Goal: Navigation & Orientation: Find specific page/section

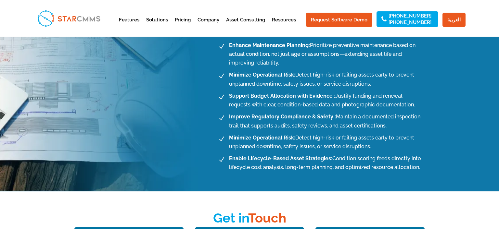
scroll to position [776, 0]
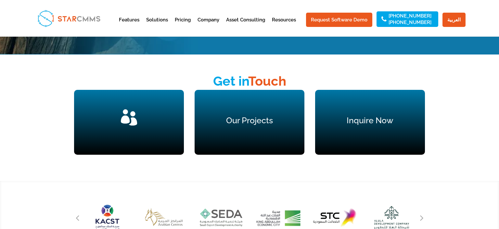
click at [124, 125] on span "" at bounding box center [129, 118] width 16 height 16
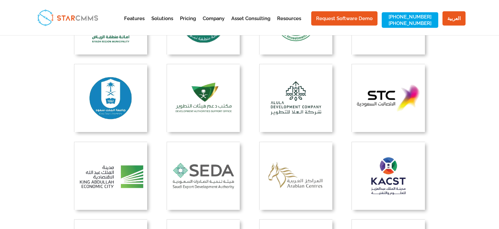
scroll to position [377, 0]
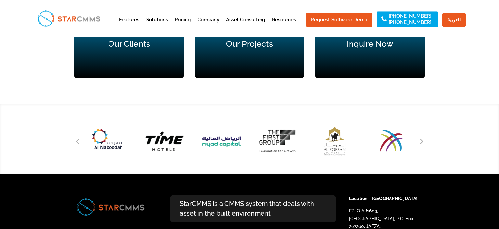
scroll to position [879, 0]
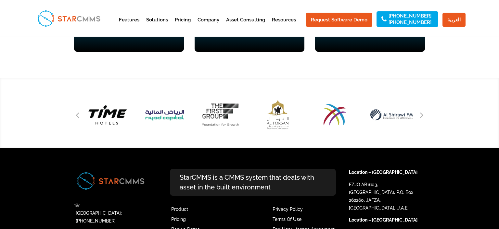
click at [420, 119] on div "Next slide" at bounding box center [422, 115] width 10 height 10
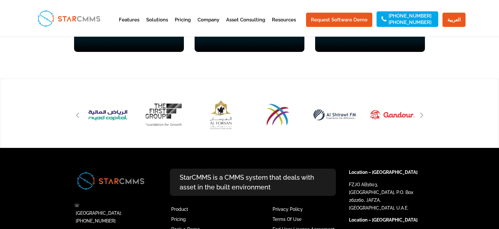
click at [420, 119] on div "Next slide" at bounding box center [422, 115] width 10 height 10
click at [420, 117] on div "Next slide" at bounding box center [422, 115] width 10 height 10
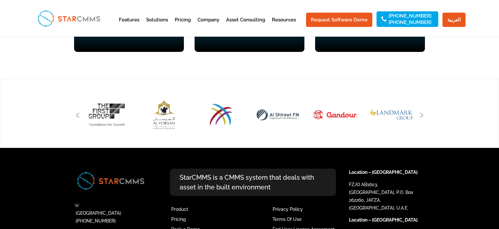
click at [420, 117] on div "Next slide" at bounding box center [422, 115] width 10 height 10
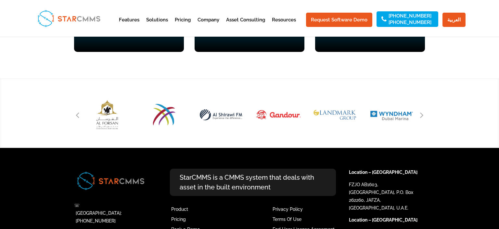
click at [420, 117] on div "Next slide" at bounding box center [422, 115] width 10 height 10
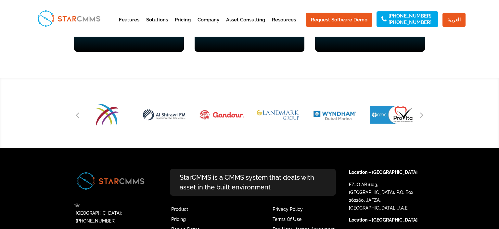
click at [420, 117] on div "Next slide" at bounding box center [422, 115] width 10 height 10
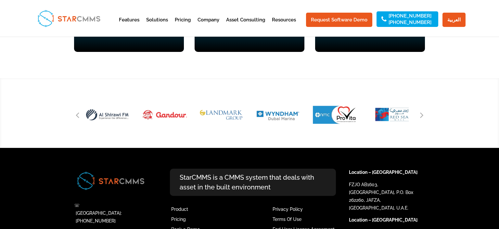
click at [420, 117] on div "Next slide" at bounding box center [422, 115] width 10 height 10
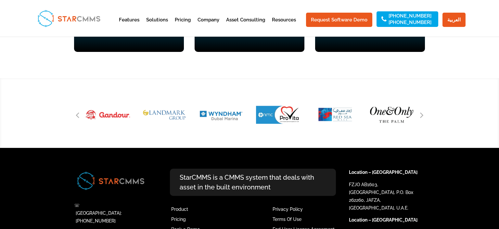
click at [420, 117] on div "Next slide" at bounding box center [422, 115] width 10 height 10
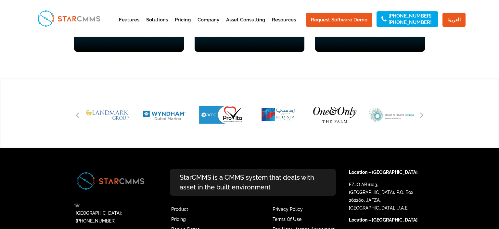
click at [420, 117] on div "Next slide" at bounding box center [422, 115] width 10 height 10
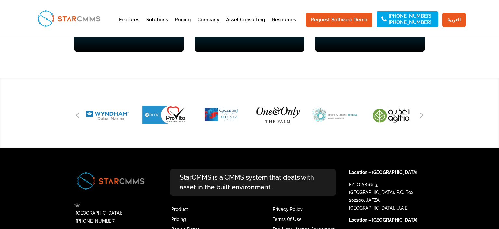
click at [420, 117] on div "Next slide" at bounding box center [422, 115] width 10 height 10
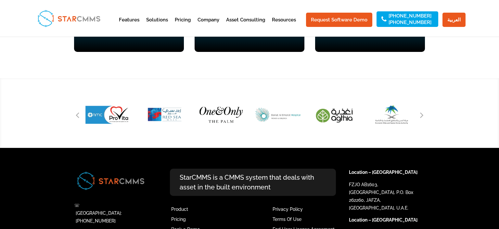
click at [420, 117] on div "Next slide" at bounding box center [422, 115] width 10 height 10
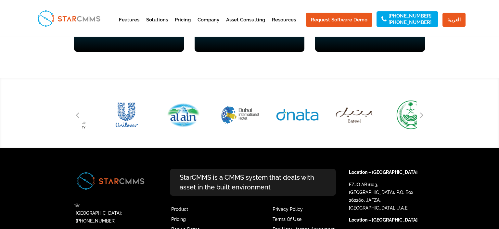
click at [67, 136] on div at bounding box center [249, 113] width 499 height 70
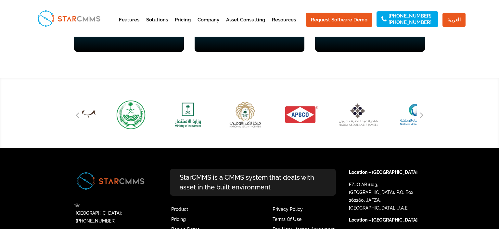
click at [63, 140] on div at bounding box center [249, 113] width 499 height 70
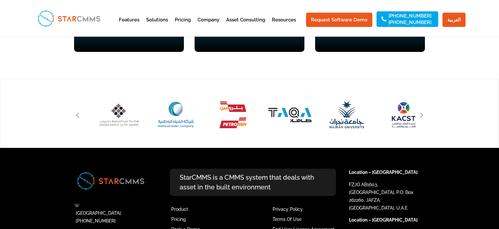
click at [162, 135] on img "29 / 51" at bounding box center [176, 115] width 60 height 56
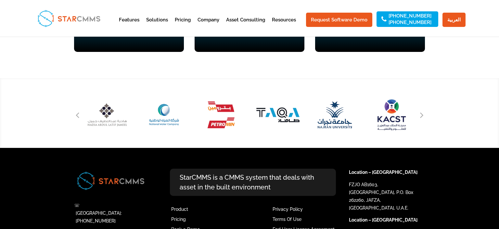
click at [306, 137] on div at bounding box center [249, 115] width 335 height 47
click at [422, 116] on icon "Next slide" at bounding box center [422, 114] width 4 height 9
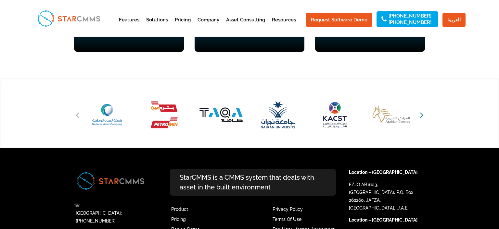
click at [422, 116] on icon "Next slide" at bounding box center [422, 114] width 4 height 9
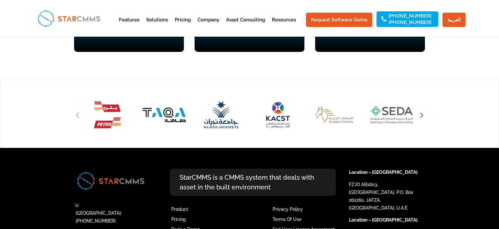
click at [422, 117] on icon "Next slide" at bounding box center [422, 114] width 4 height 9
